Goal: Register for event/course

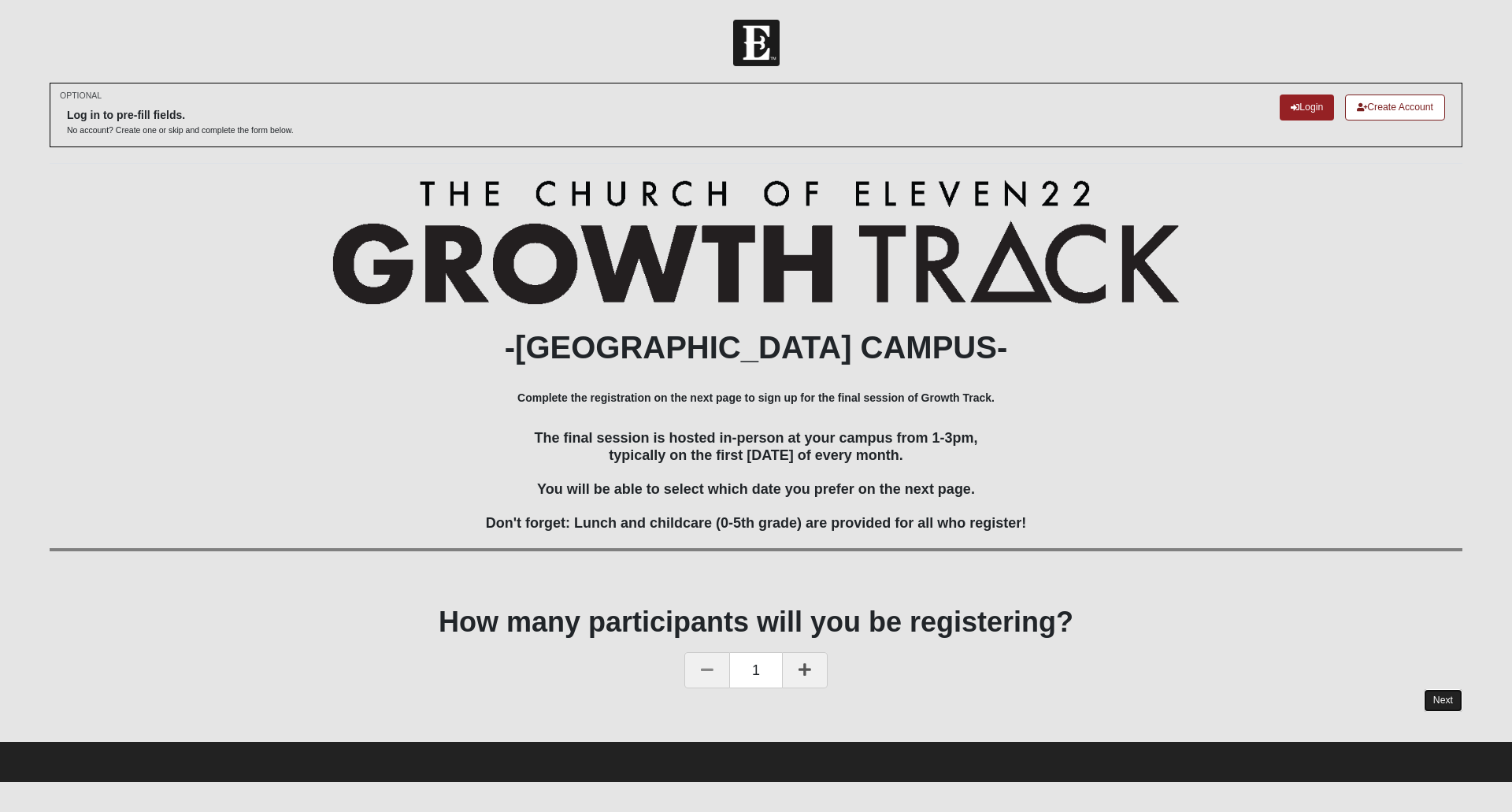
click at [1442, 700] on link "Next" at bounding box center [1443, 700] width 38 height 23
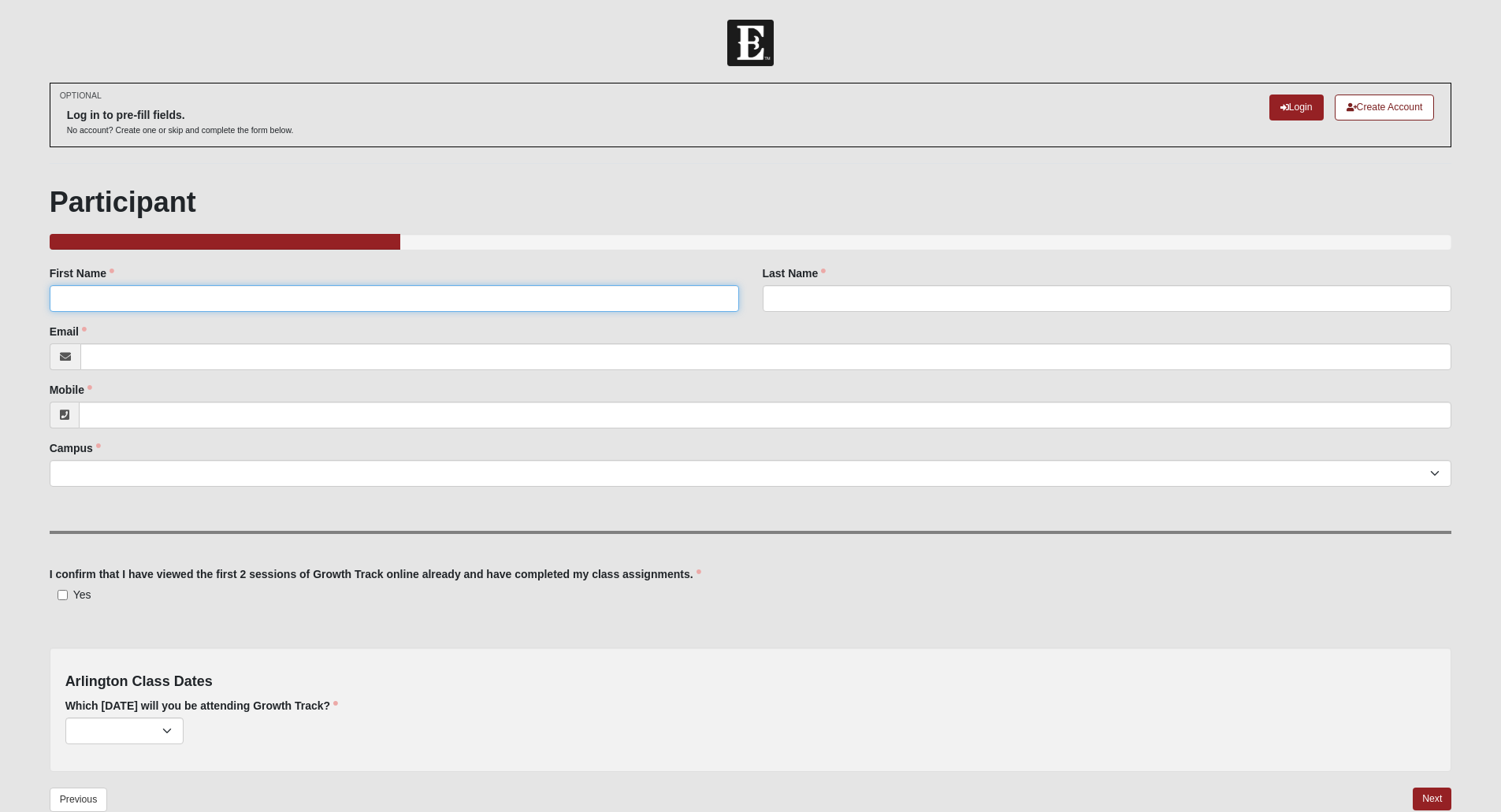
click at [517, 288] on input "First Name" at bounding box center [394, 298] width 689 height 27
type input "[PERSON_NAME]"
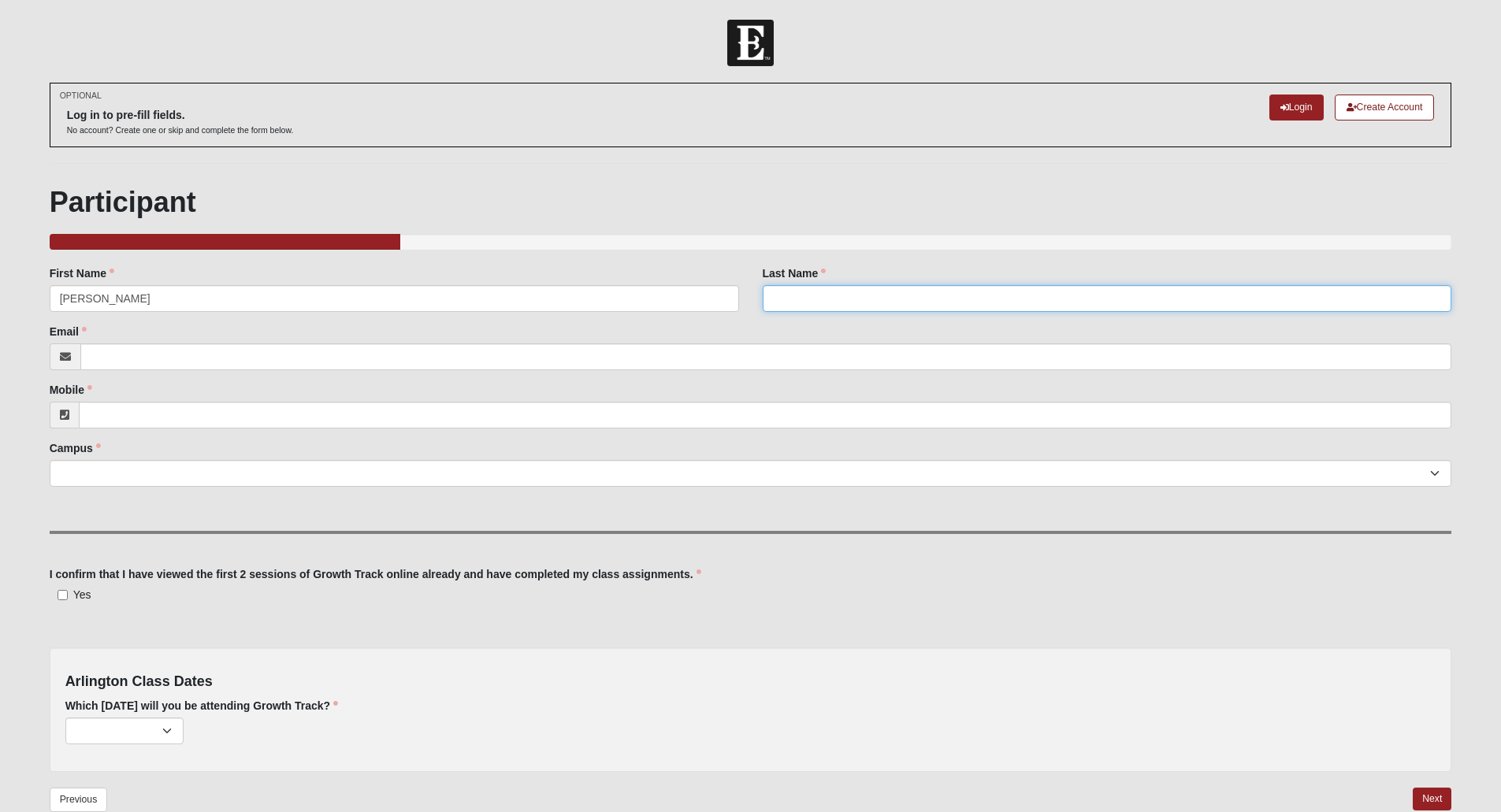
type input "Sharp"
type input "[EMAIL_ADDRESS][DOMAIN_NAME]"
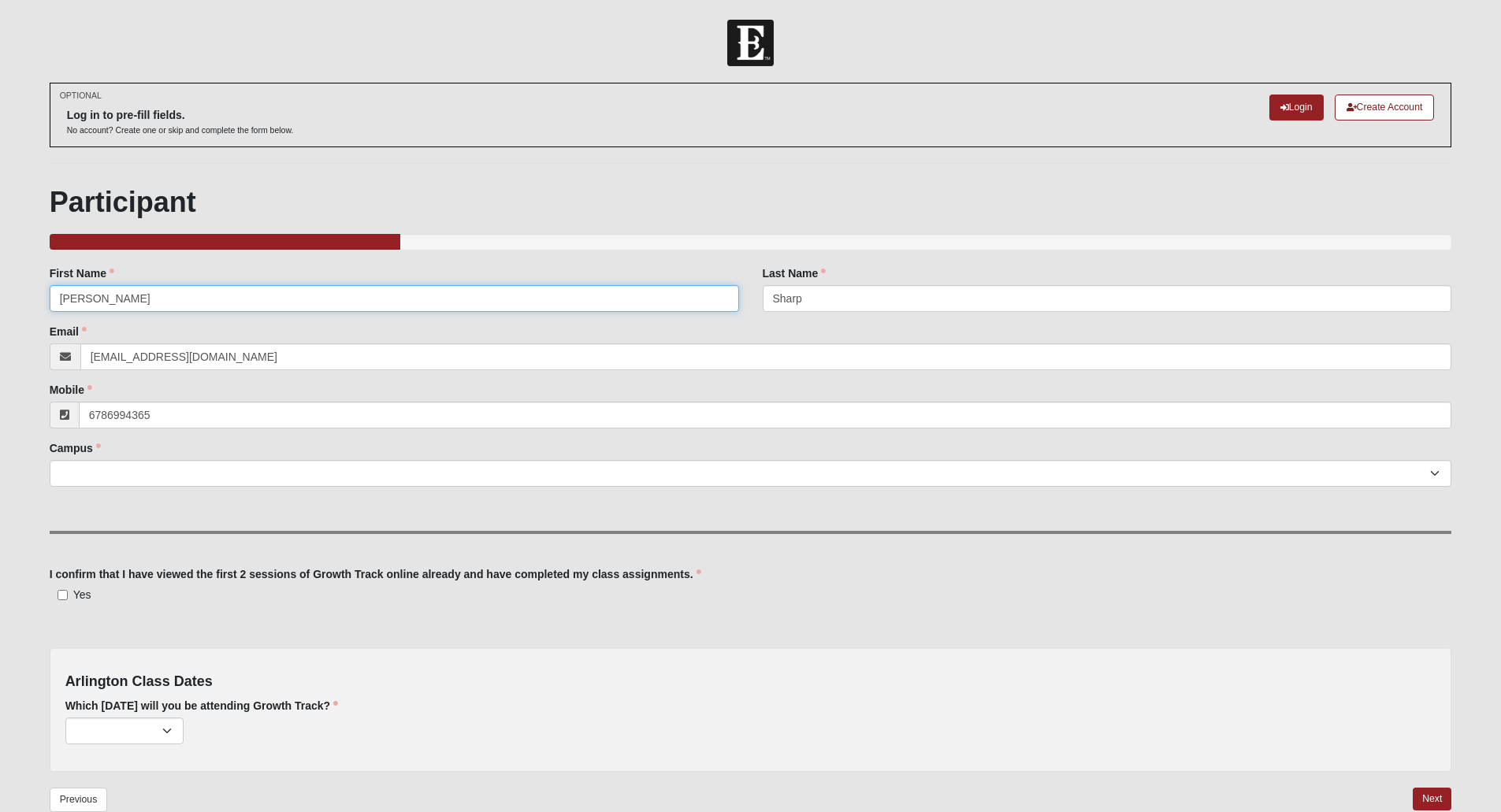
type input "[PHONE_NUMBER]"
click at [185, 353] on input "[EMAIL_ADDRESS][DOMAIN_NAME]" at bounding box center [766, 356] width 1372 height 27
type input "[EMAIL_ADDRESS][DOMAIN_NAME]"
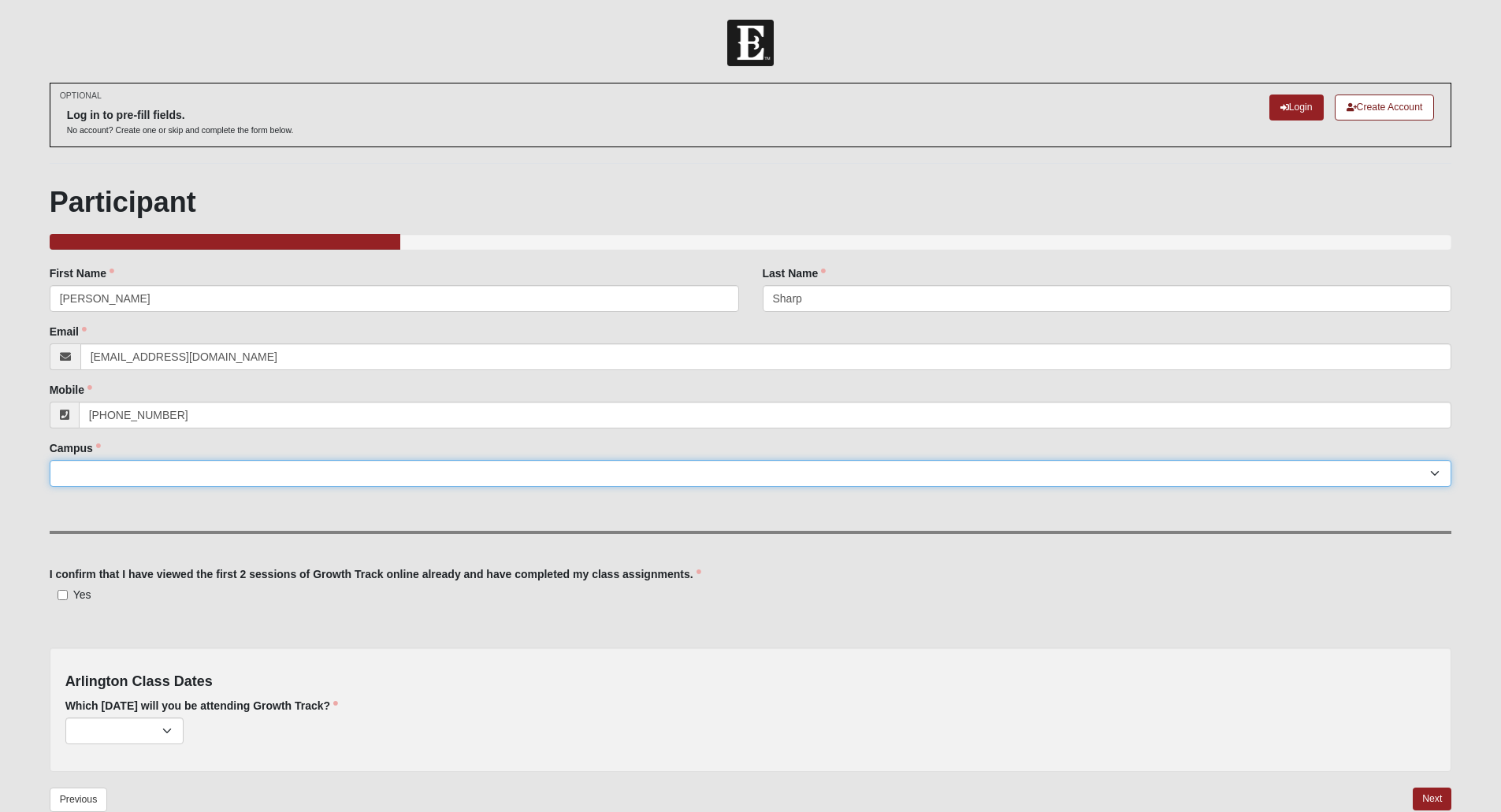
click at [194, 471] on select "[GEOGRAPHIC_DATA] [GEOGRAPHIC_DATA] (Coming Soon) Eleven22 Online [PERSON_NAME]…" at bounding box center [750, 473] width 1403 height 27
select select "5"
click at [50, 460] on select "[GEOGRAPHIC_DATA] [GEOGRAPHIC_DATA] (Coming Soon) Eleven22 Online [PERSON_NAME]…" at bounding box center [750, 473] width 1403 height 27
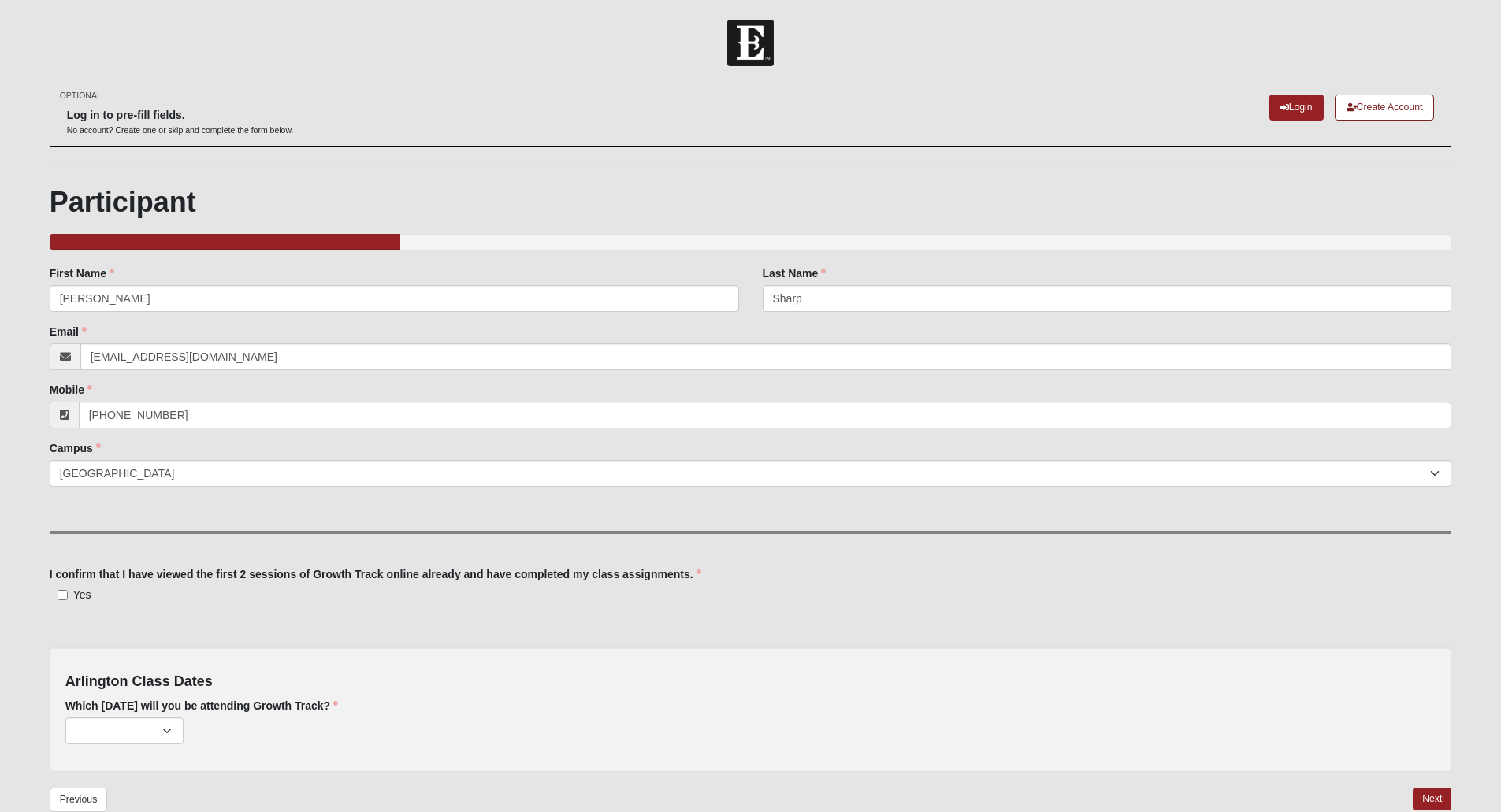
click at [372, 589] on div "Yes I confirm that I have viewed the first 2 sessions of Growth Track online al…" at bounding box center [750, 593] width 1403 height 17
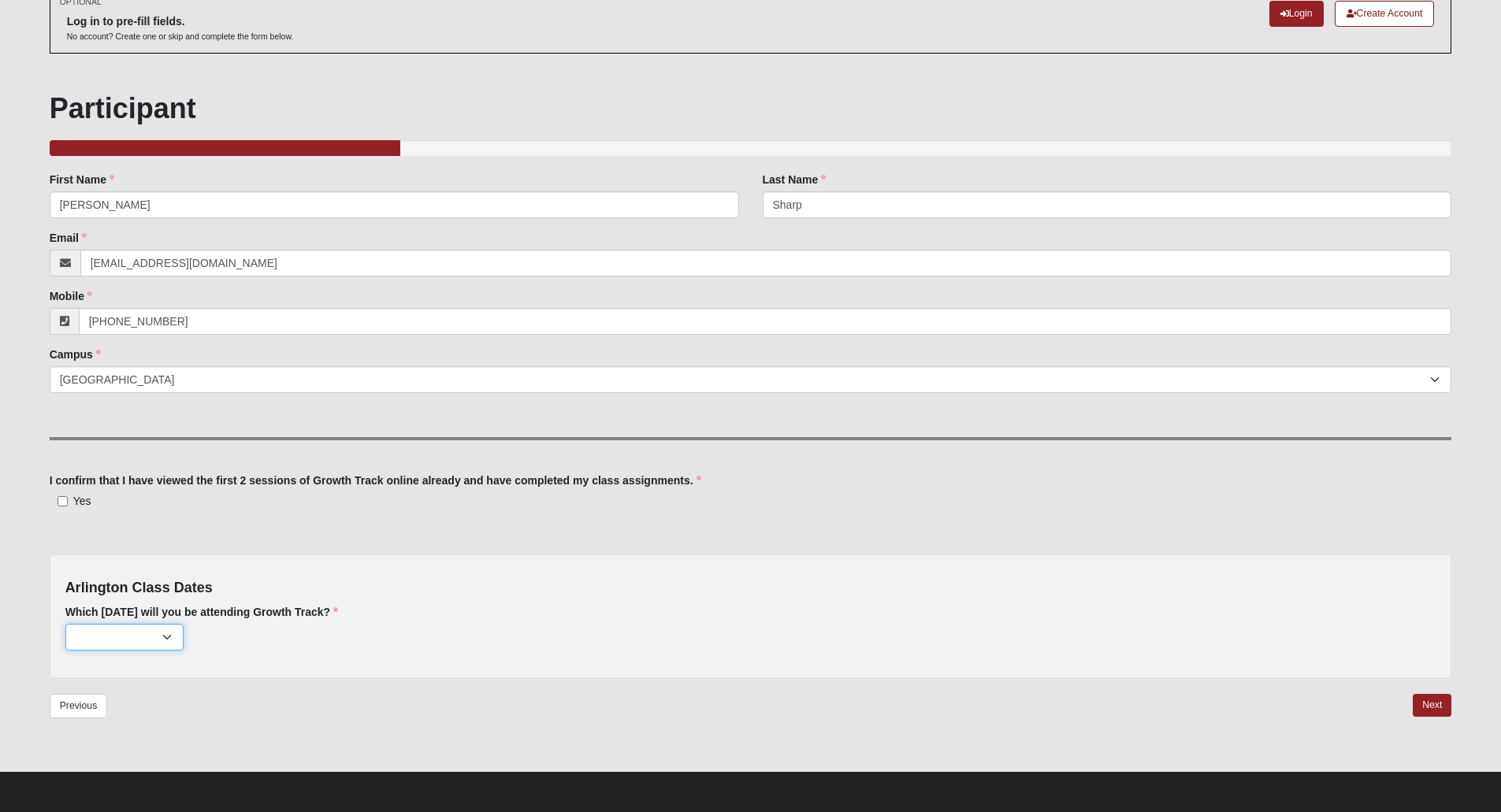
click at [131, 644] on select "[DATE] (32 remaining) [DATE] (37 remaining) [DATE] (40 remaining)" at bounding box center [125, 637] width 119 height 27
select select "627"
click at [65, 624] on select "[DATE] (32 remaining) [DATE] (37 remaining) [DATE] (40 remaining)" at bounding box center [125, 637] width 119 height 27
click at [61, 497] on input "Yes" at bounding box center [63, 501] width 10 height 10
checkbox input "true"
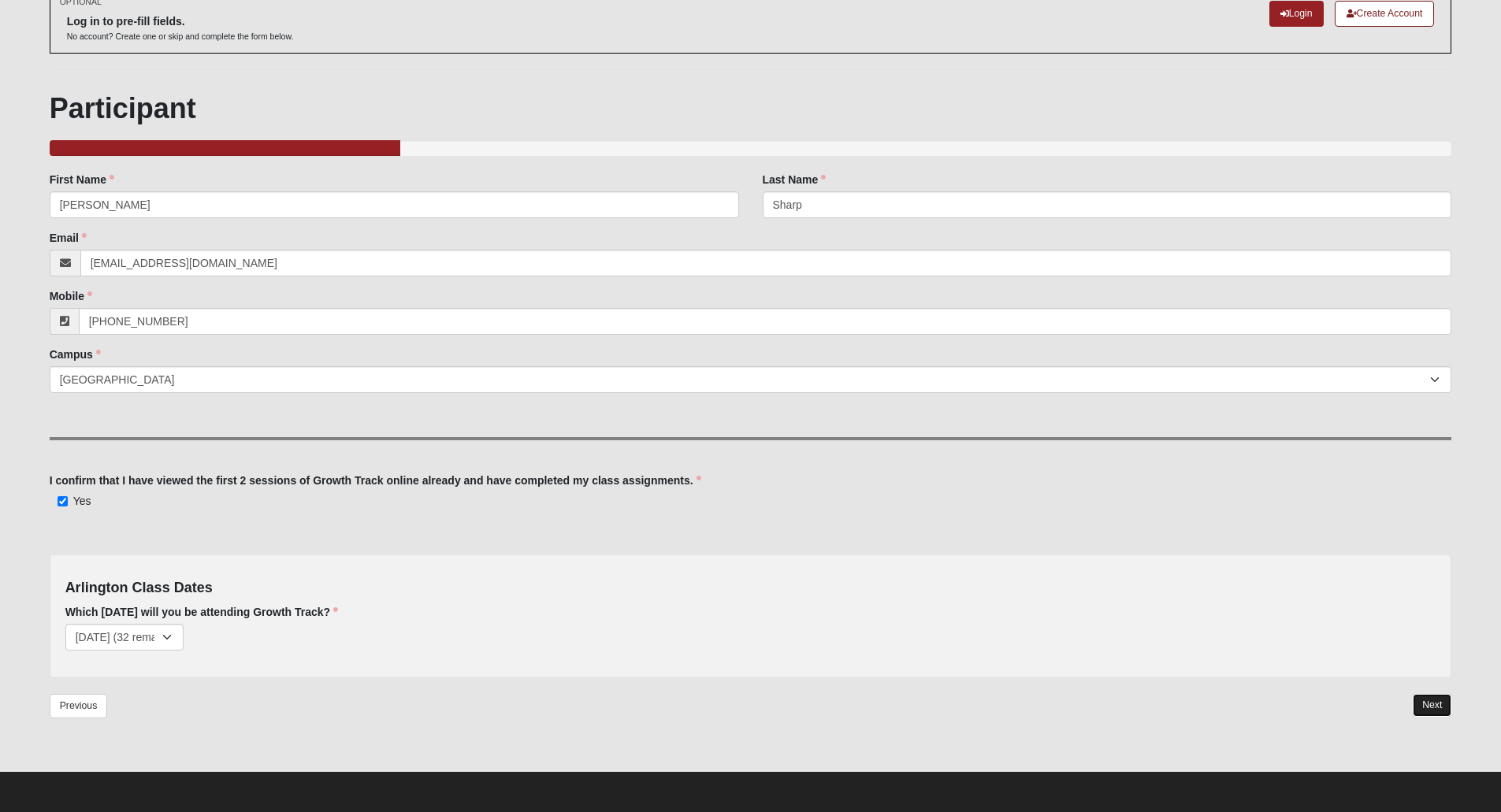
click at [1425, 700] on link "Next" at bounding box center [1432, 705] width 38 height 23
click at [1425, 700] on div "Previous Next" at bounding box center [750, 720] width 1403 height 53
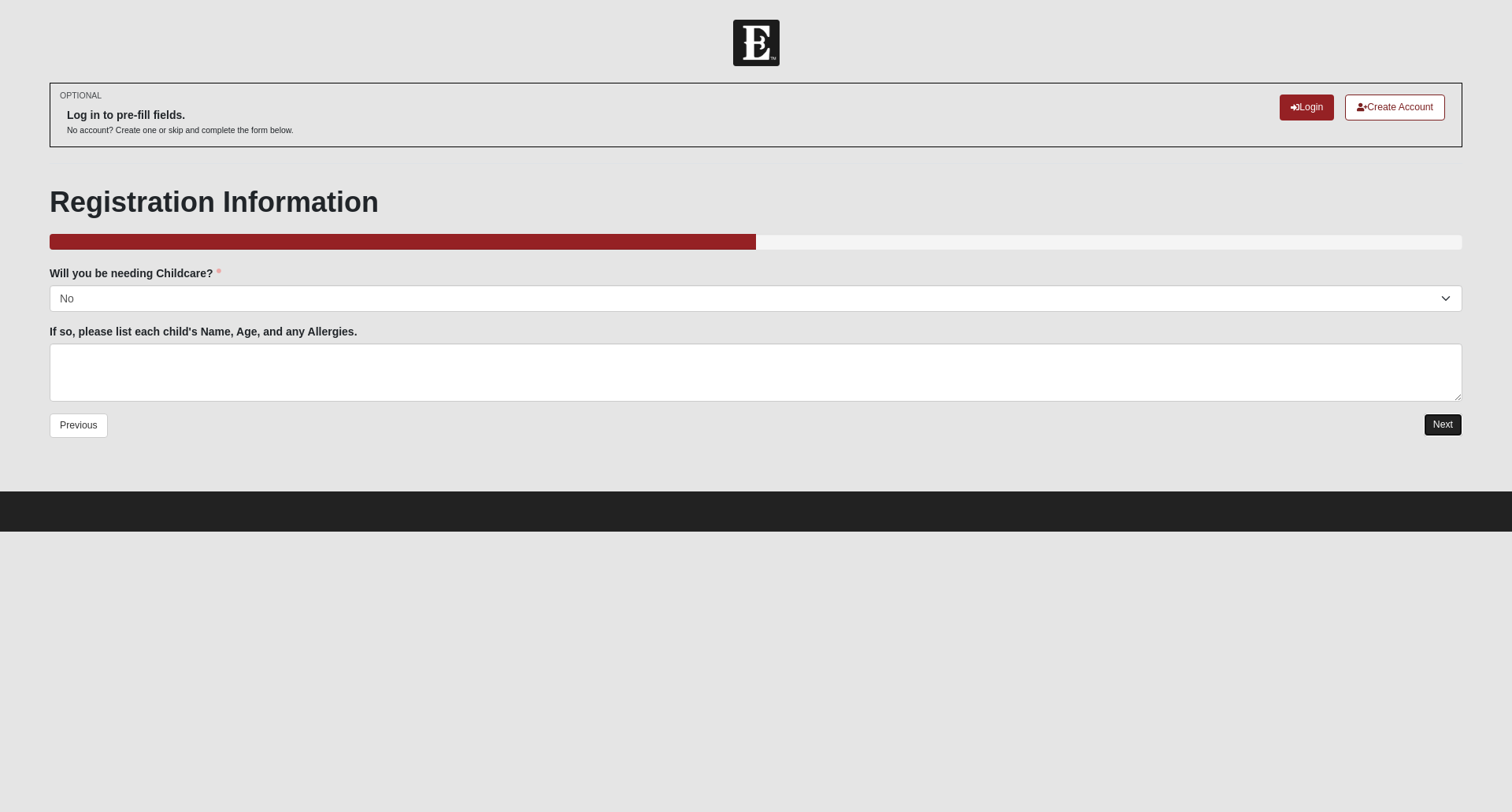
click at [1442, 424] on link "Next" at bounding box center [1443, 425] width 38 height 23
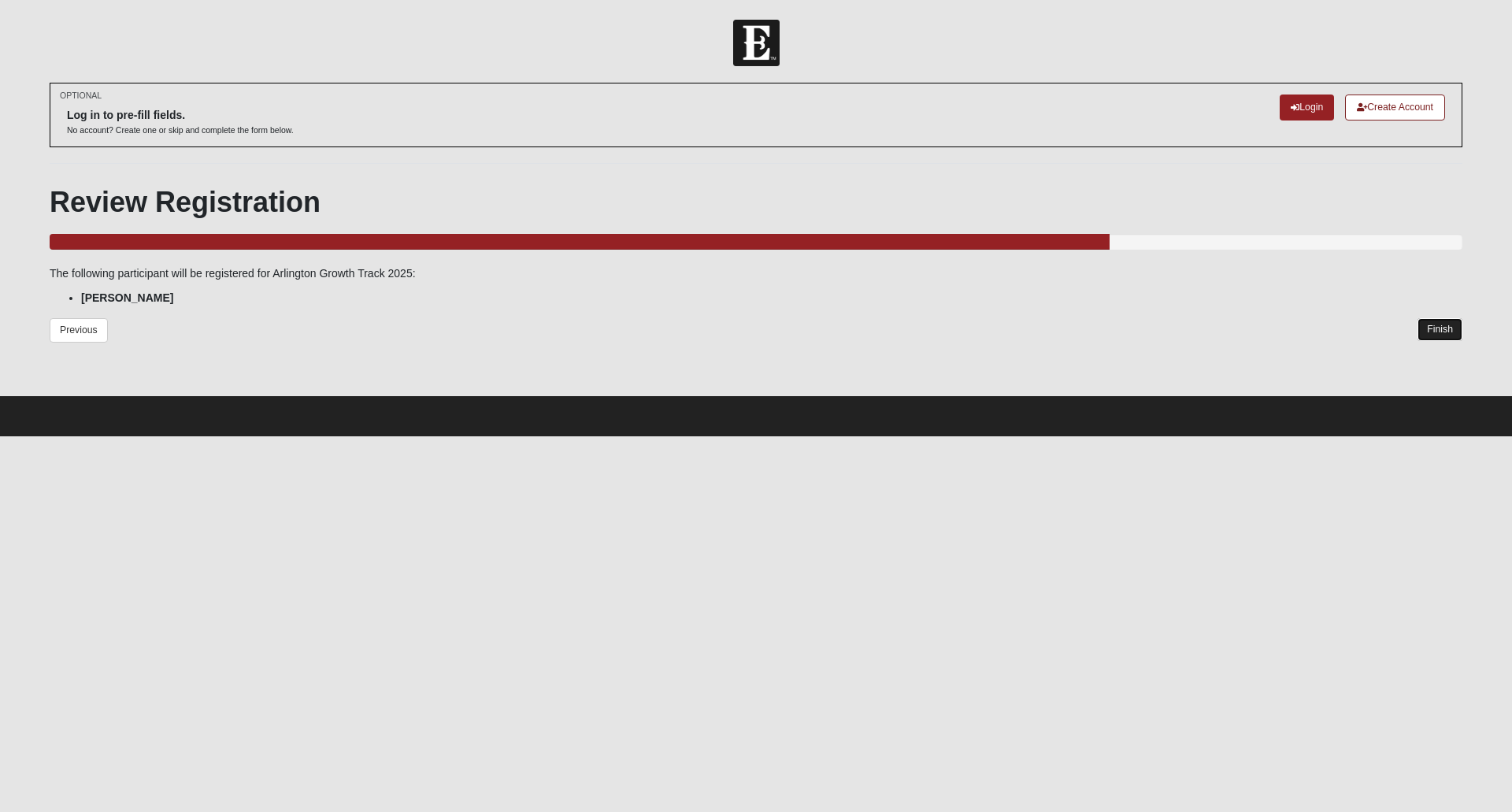
click at [1432, 322] on link "Finish" at bounding box center [1441, 329] width 45 height 23
